Goal: Task Accomplishment & Management: Use online tool/utility

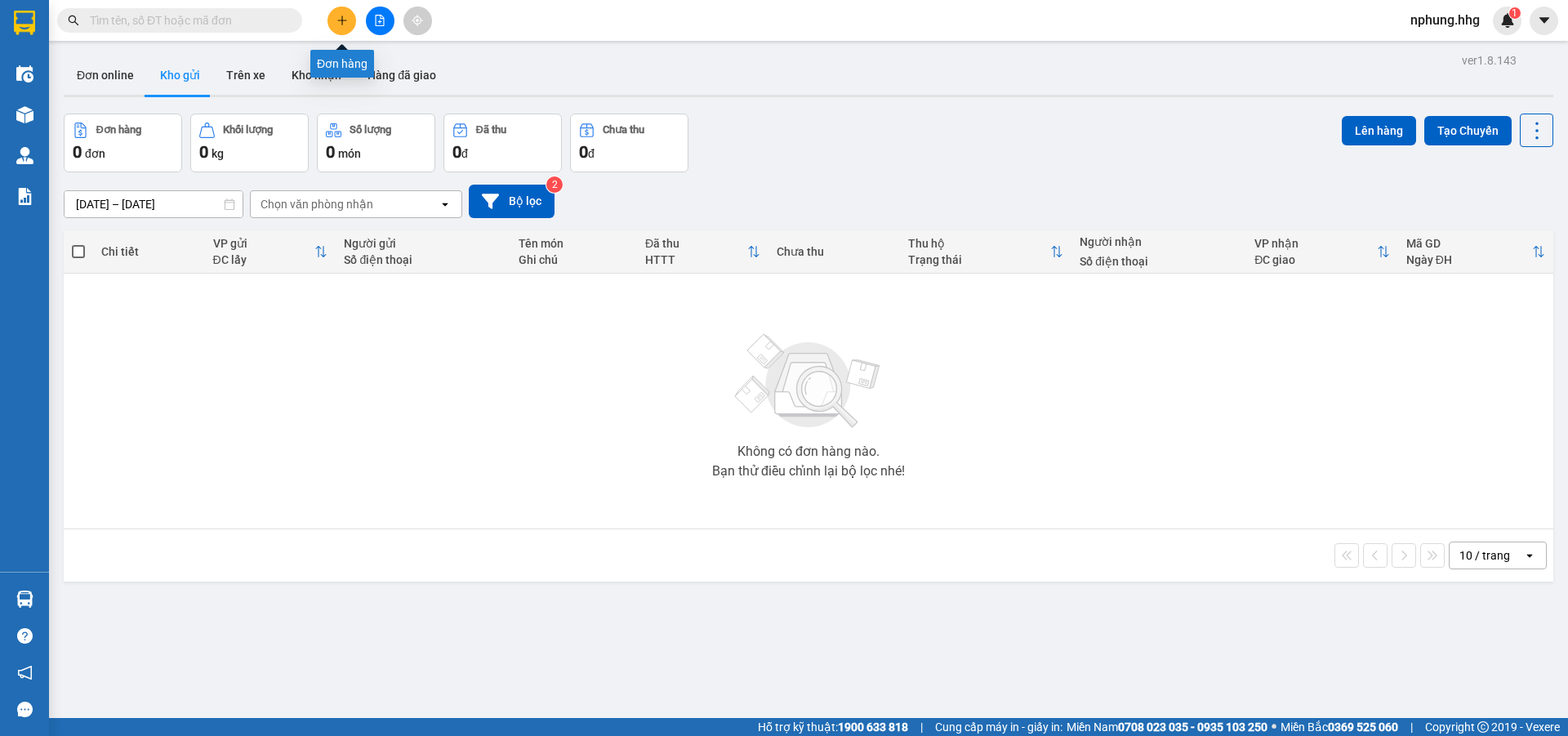
click at [342, 18] on icon "plus" at bounding box center [341, 19] width 1 height 9
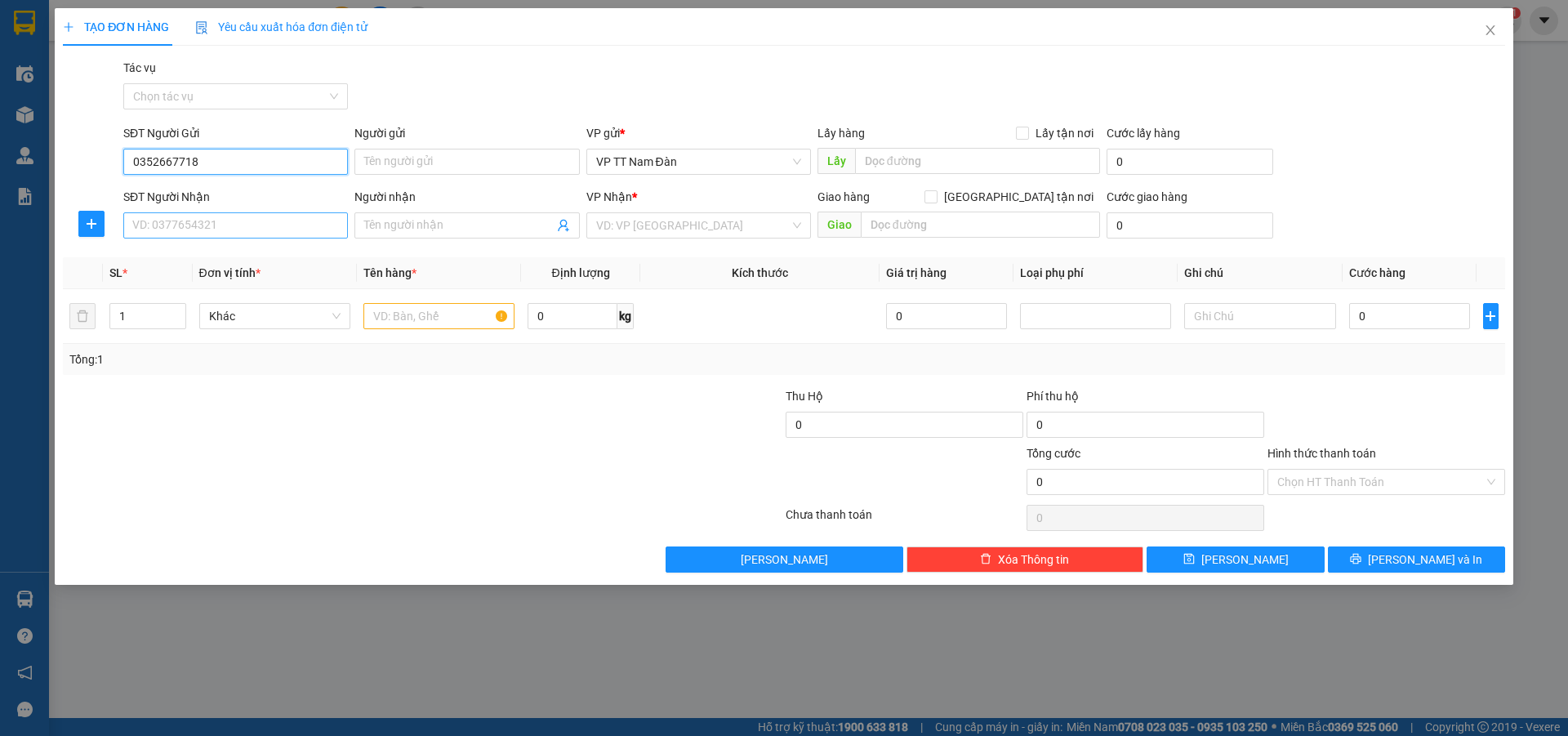
type input "0352667718"
click at [222, 223] on input "SĐT Người Nhận" at bounding box center [236, 225] width 224 height 26
type input "0396448473"
click at [696, 223] on input "search" at bounding box center [693, 224] width 193 height 24
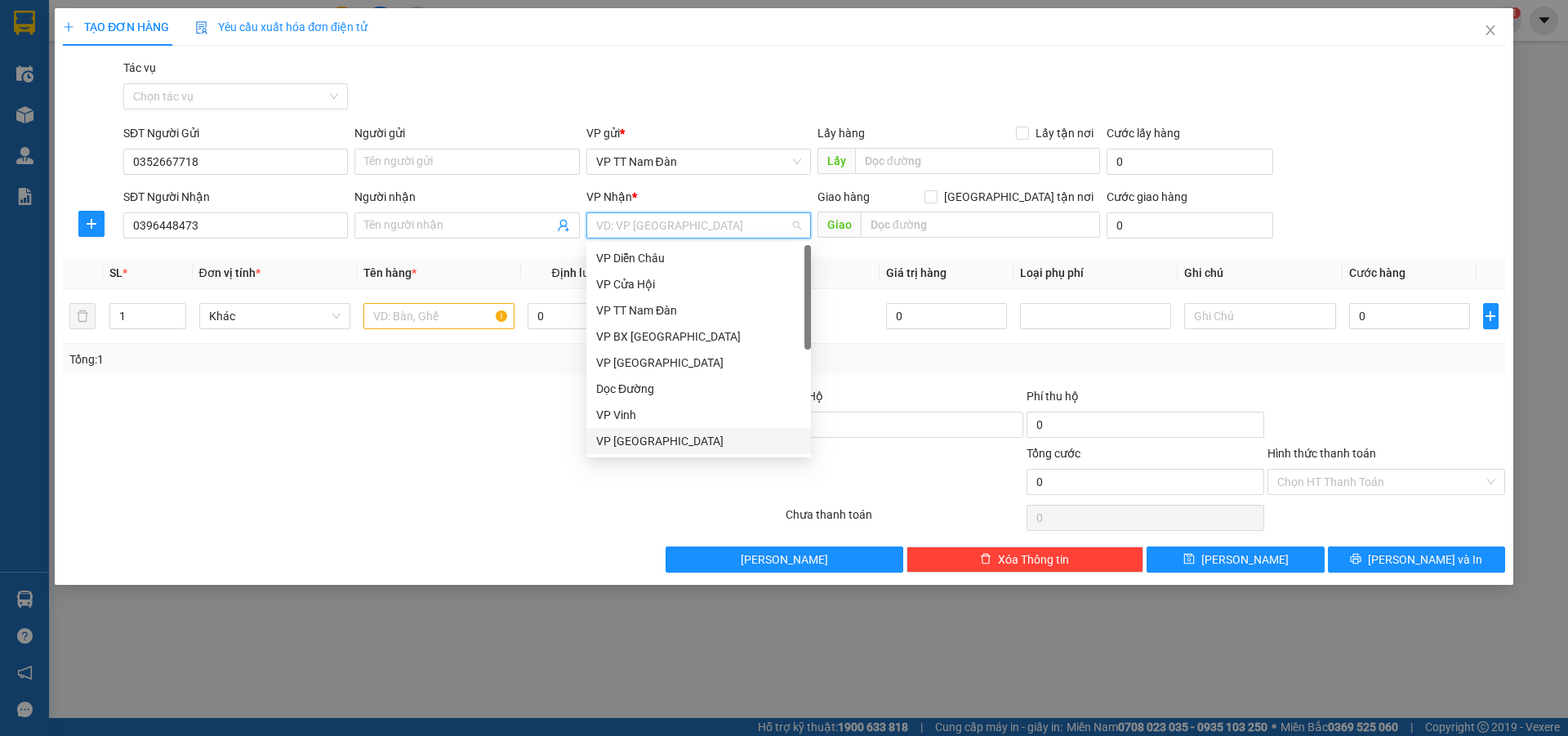
click at [640, 443] on div "VP [GEOGRAPHIC_DATA]" at bounding box center [698, 441] width 205 height 18
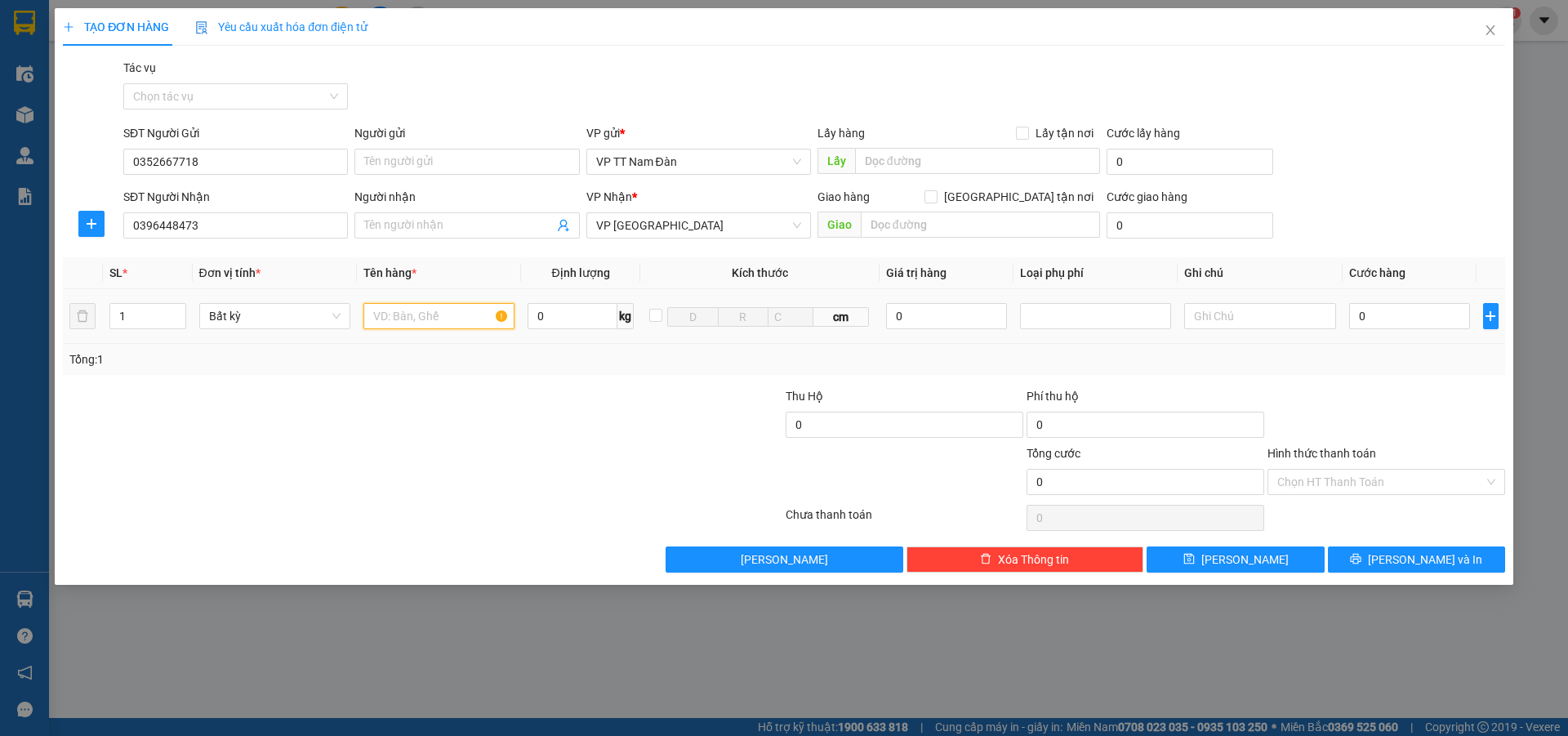
click at [453, 314] on input "text" at bounding box center [439, 315] width 151 height 26
type input "xe máy điện"
click at [1383, 314] on input "0" at bounding box center [1410, 315] width 122 height 26
type input "4"
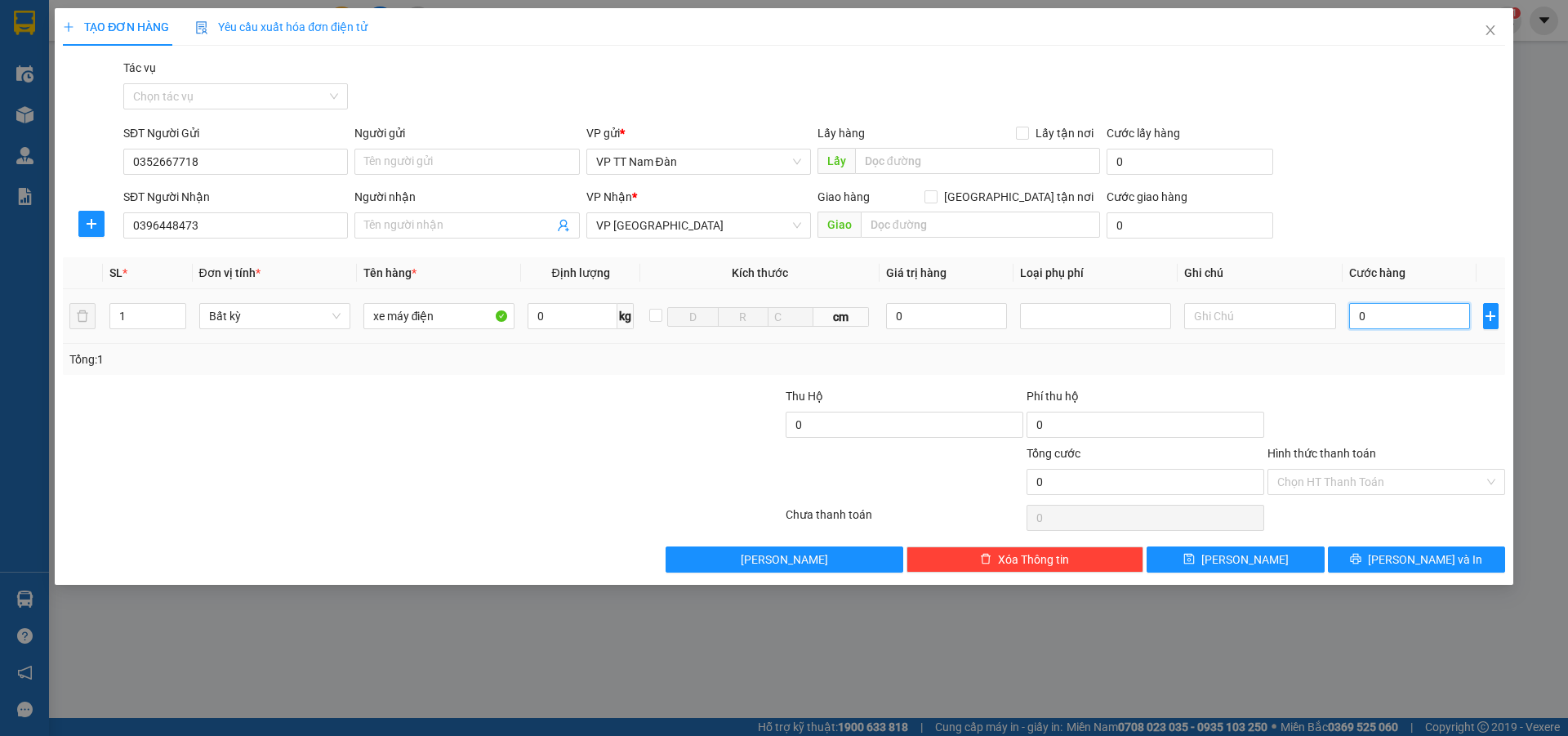
type input "4"
type input "40"
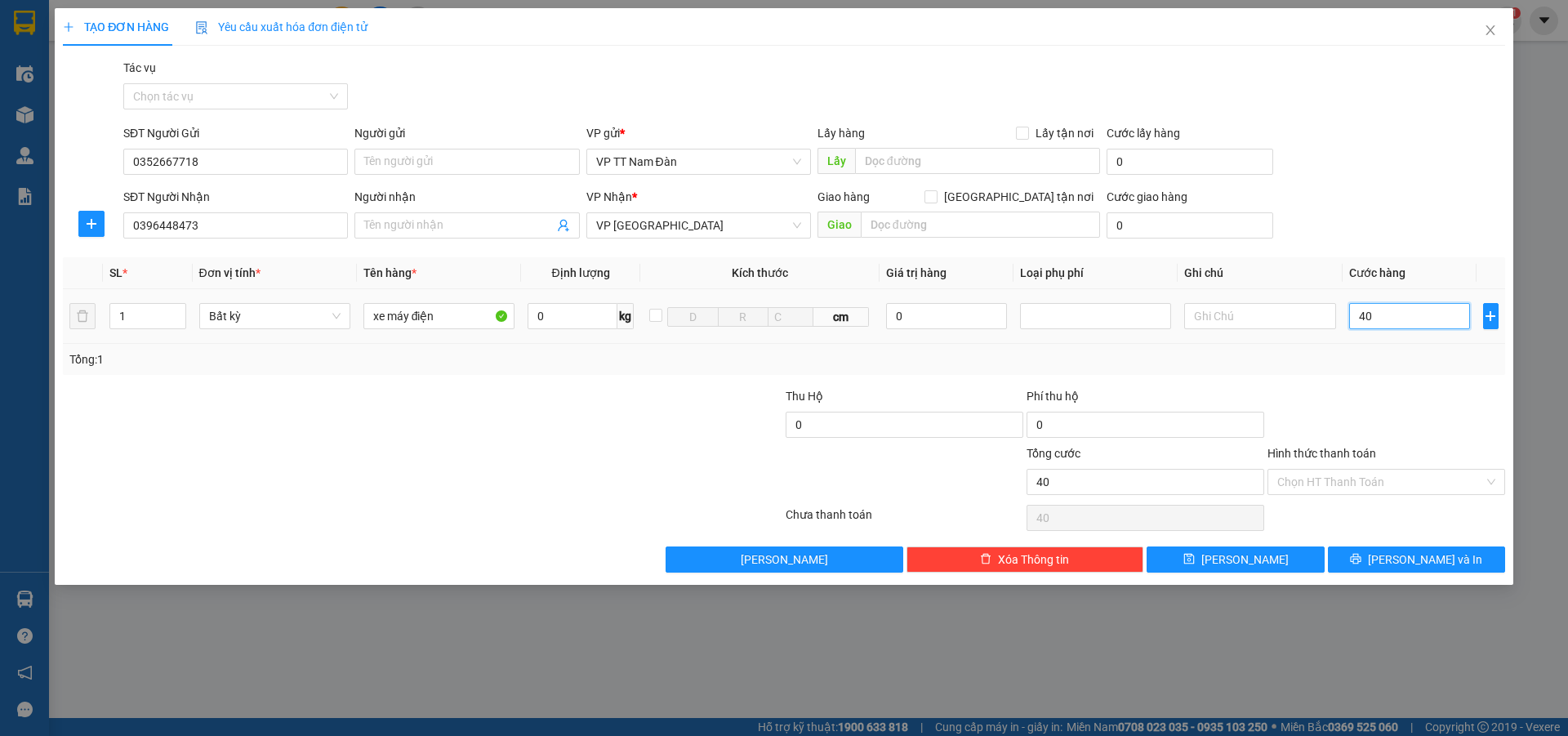
type input "400"
type input "400.000"
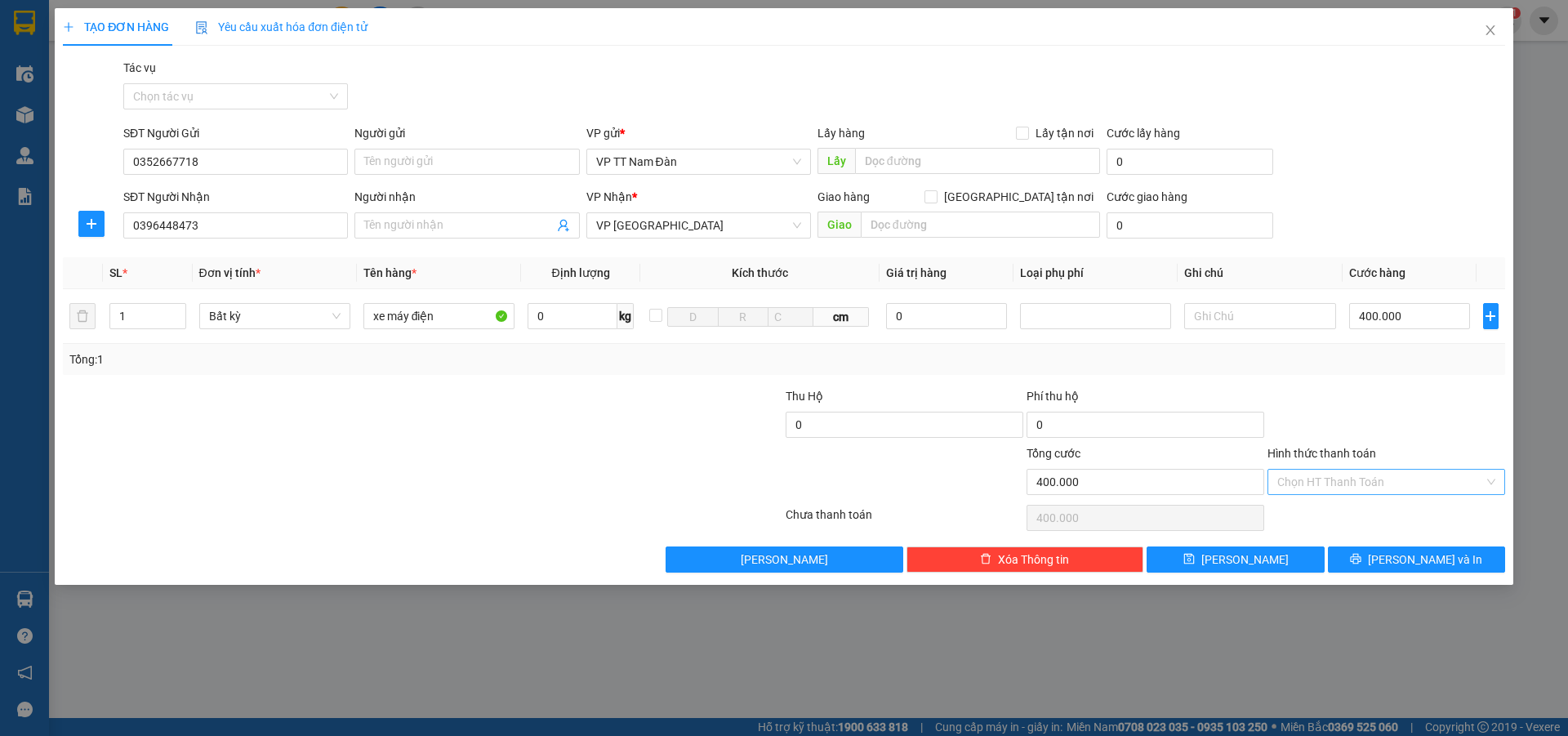
click at [1340, 489] on input "Hình thức thanh toán" at bounding box center [1381, 482] width 207 height 24
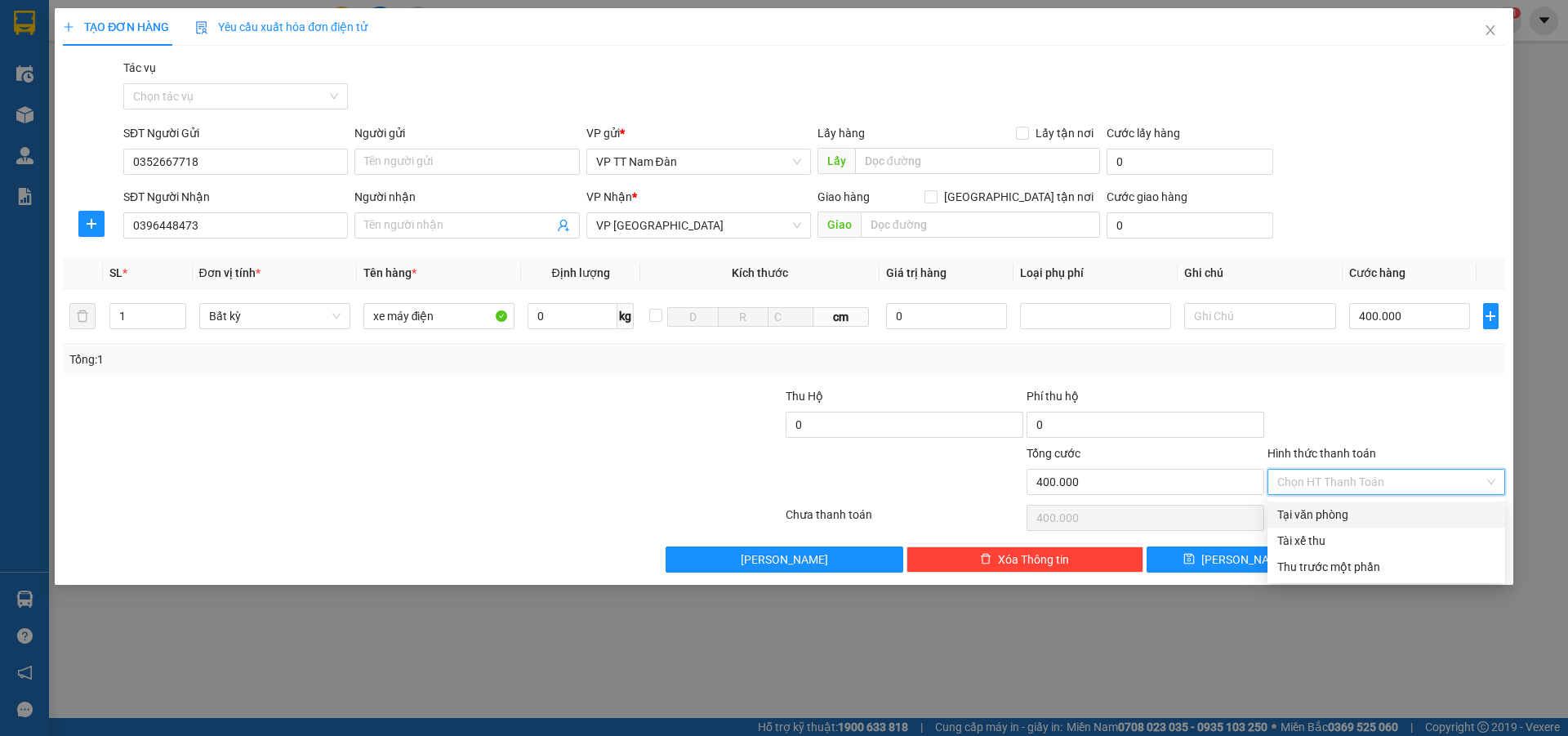
click at [1332, 515] on div "Tại văn phòng" at bounding box center [1386, 515] width 218 height 18
type input "0"
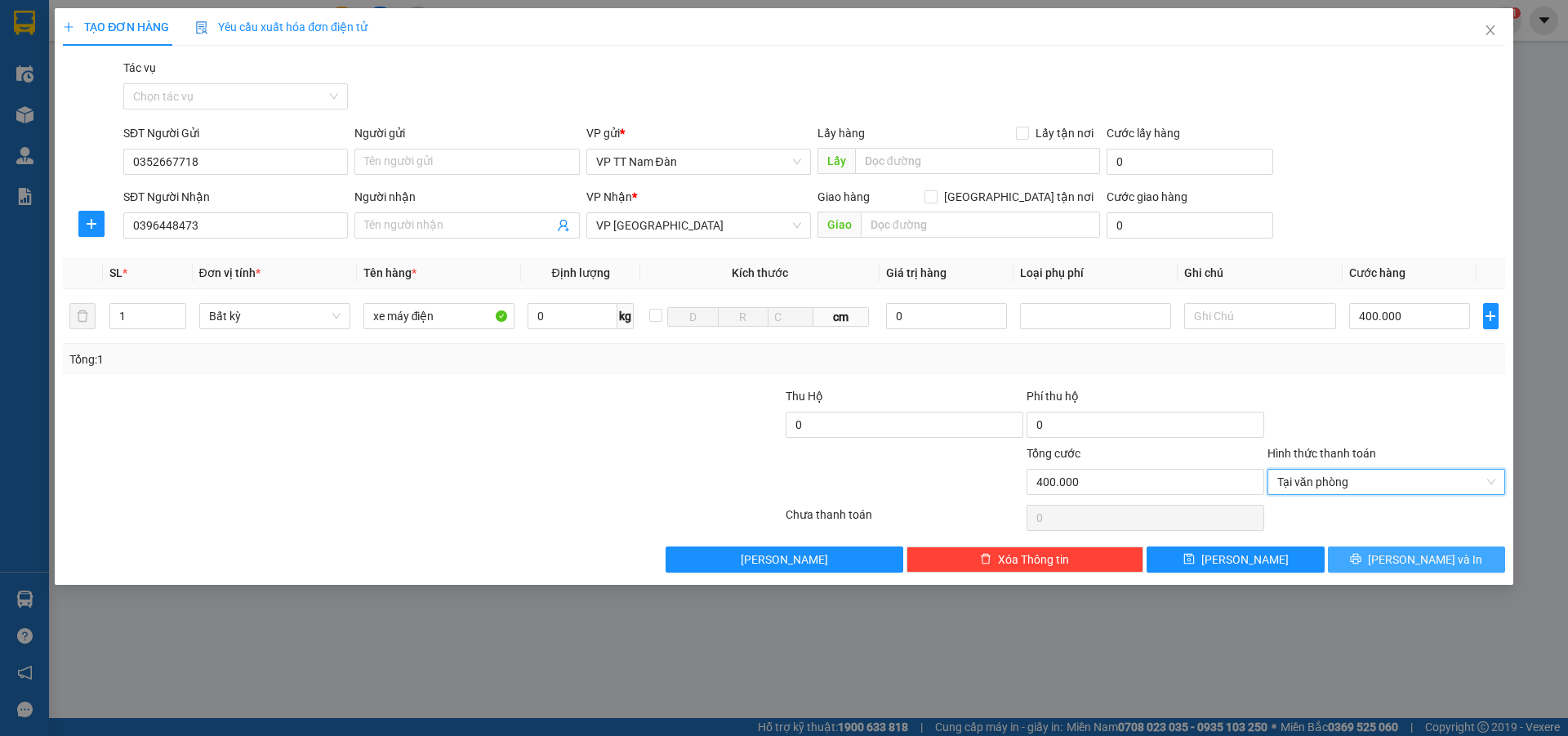
click at [1405, 562] on span "[PERSON_NAME] và In" at bounding box center [1425, 559] width 114 height 18
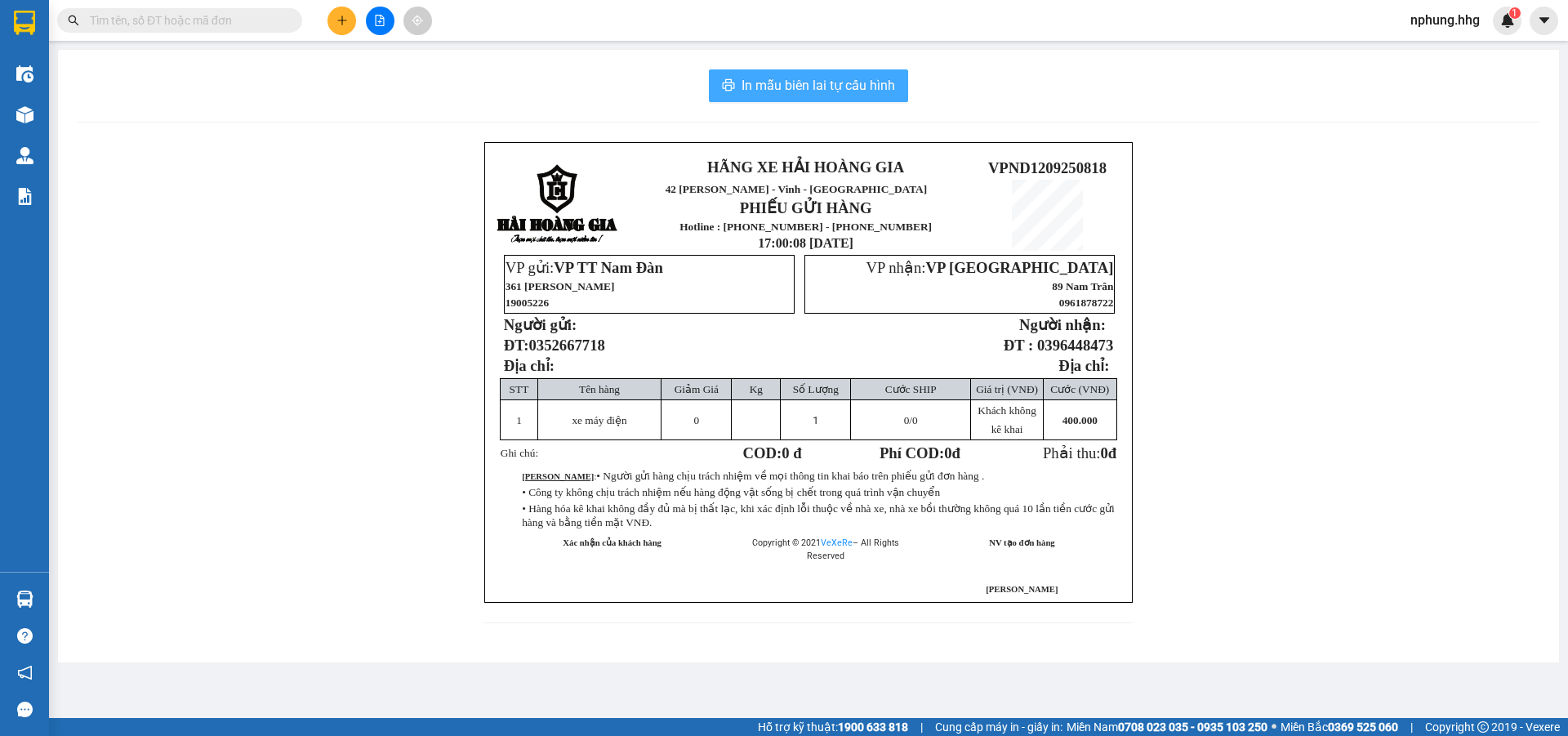
click at [793, 87] on span "In mẫu biên lai tự cấu hình" at bounding box center [818, 85] width 154 height 20
